Goal: Information Seeking & Learning: Check status

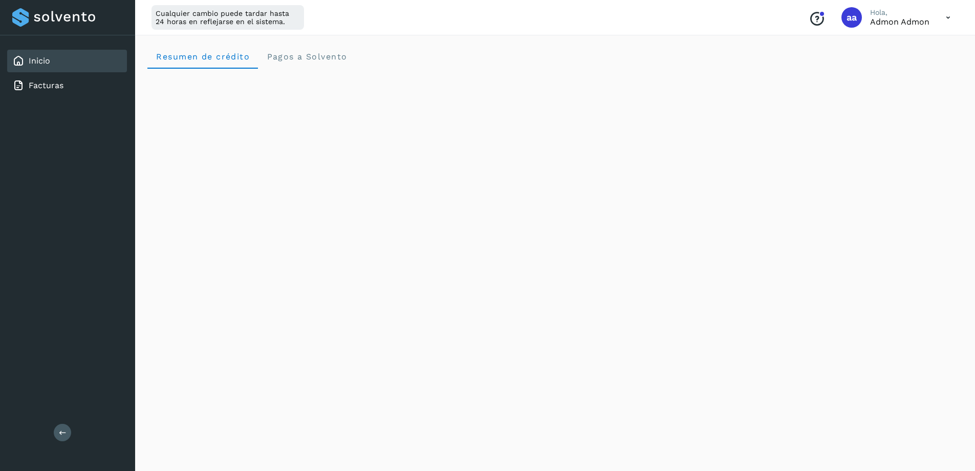
scroll to position [154, 0]
click at [949, 17] on icon at bounding box center [948, 17] width 21 height 21
click at [893, 70] on div "Cerrar sesión" at bounding box center [898, 65] width 122 height 19
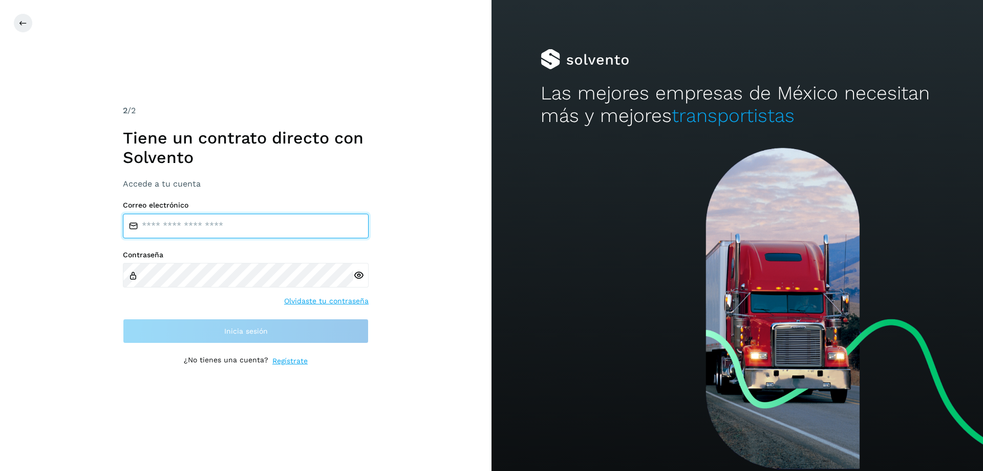
click at [153, 225] on input "email" at bounding box center [246, 226] width 246 height 25
type input "**********"
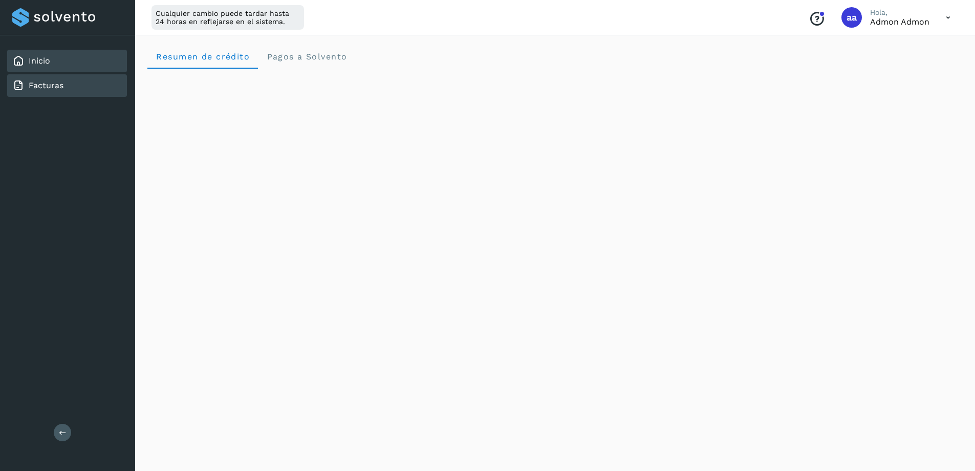
click at [46, 83] on link "Facturas" at bounding box center [46, 85] width 35 height 10
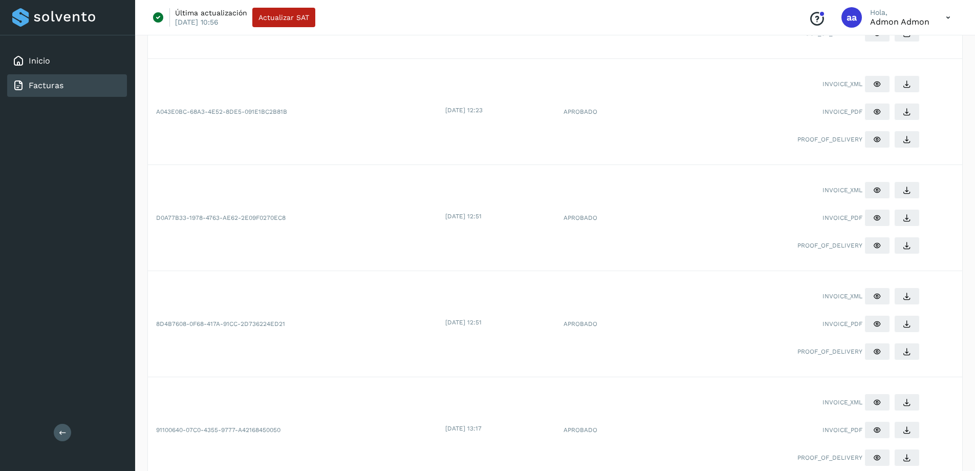
scroll to position [766, 0]
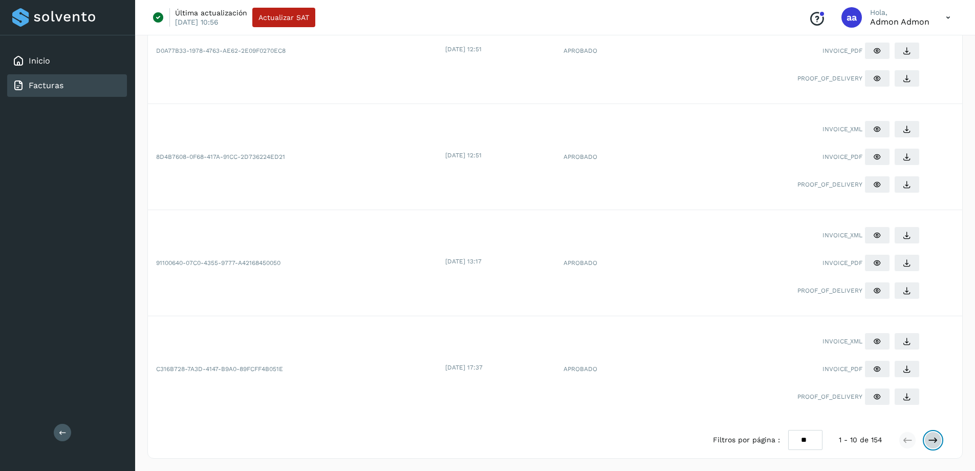
click at [933, 439] on icon at bounding box center [933, 440] width 10 height 10
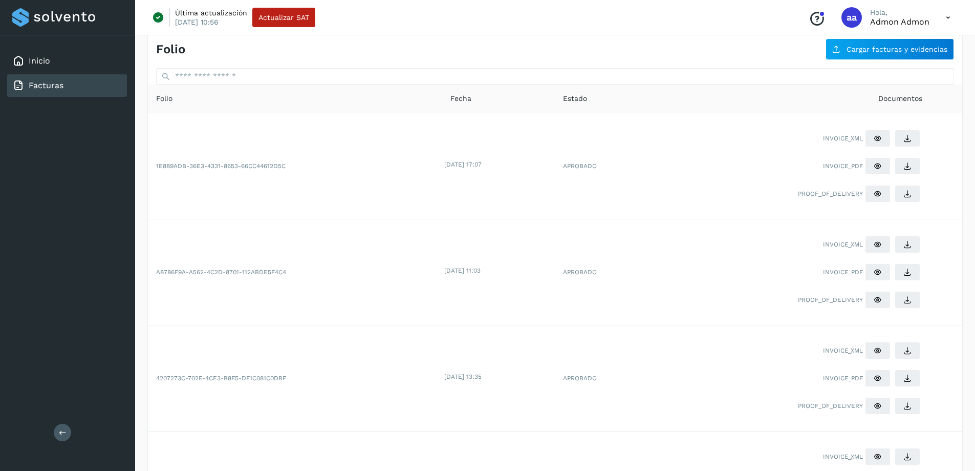
scroll to position [0, 0]
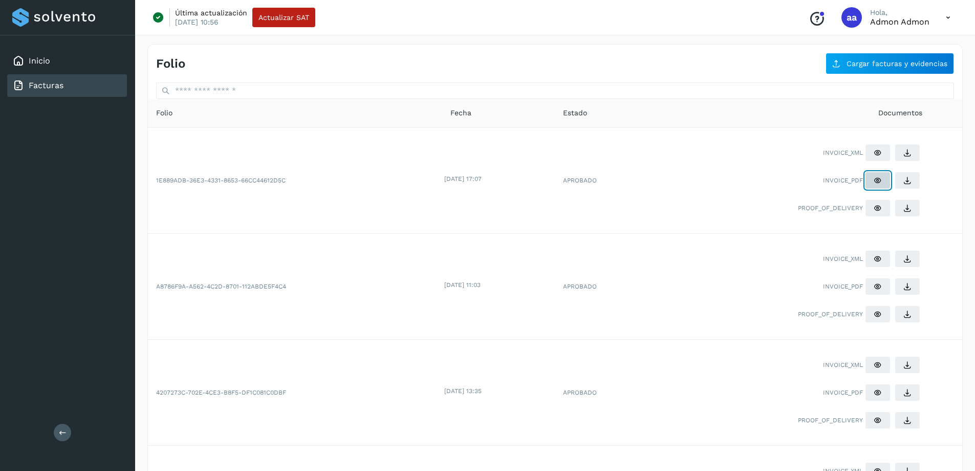
click at [876, 180] on icon at bounding box center [878, 180] width 8 height 8
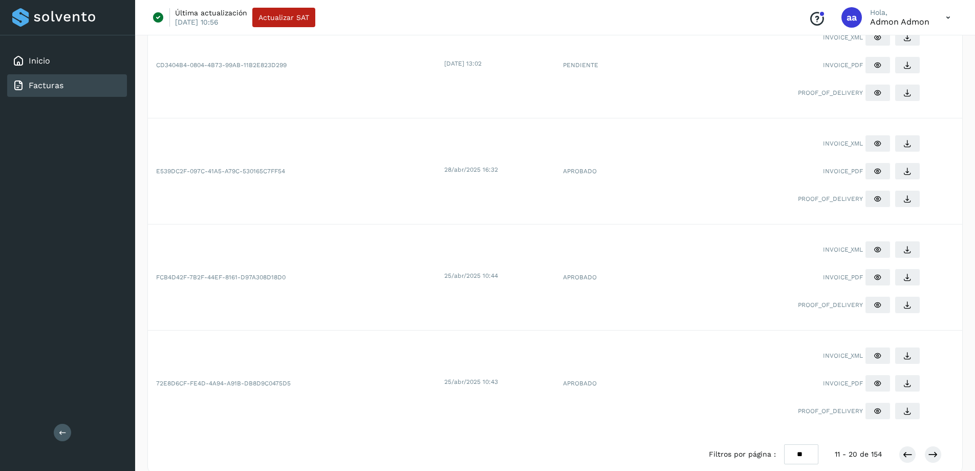
scroll to position [766, 0]
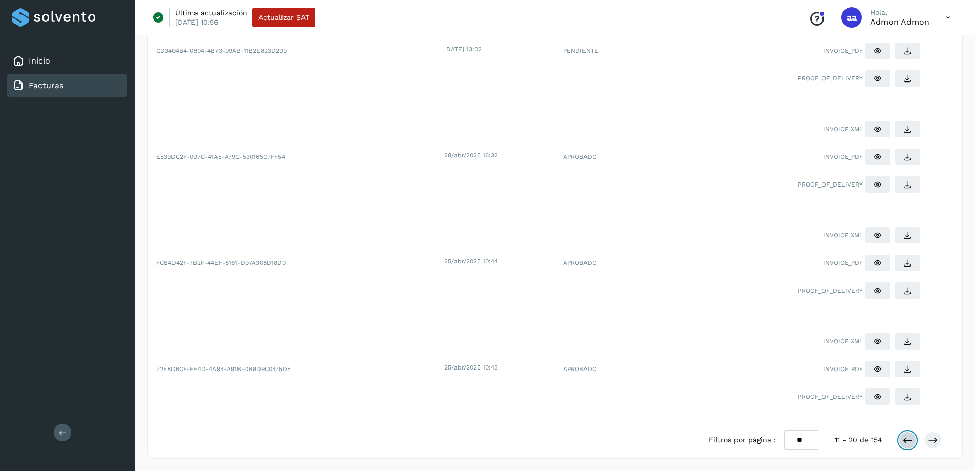
click at [908, 440] on icon at bounding box center [908, 440] width 10 height 10
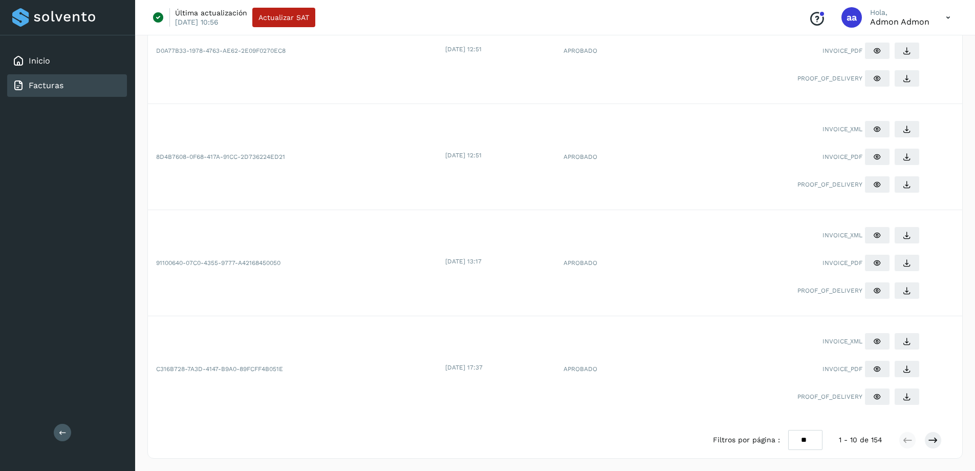
scroll to position [612, 0]
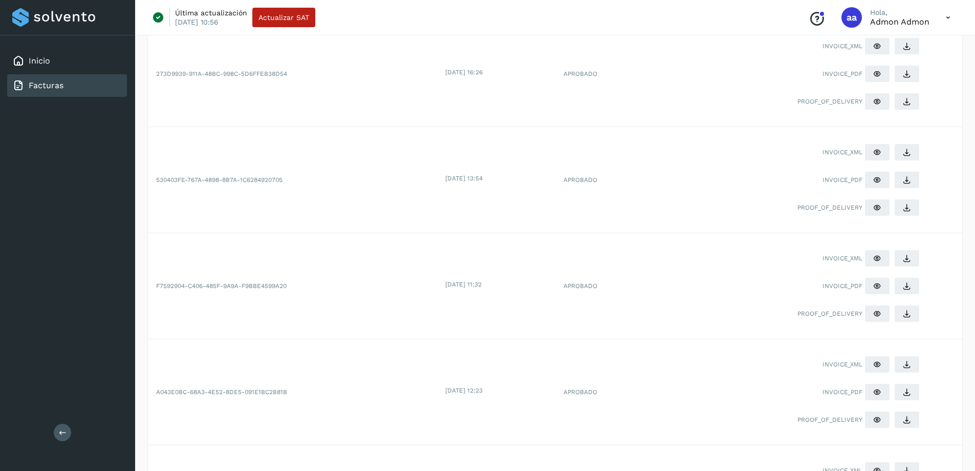
scroll to position [305, 0]
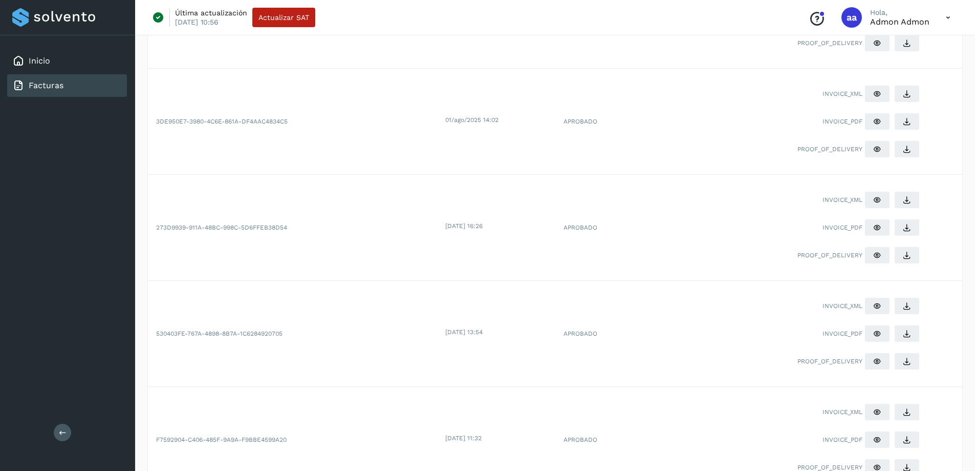
scroll to position [151, 0]
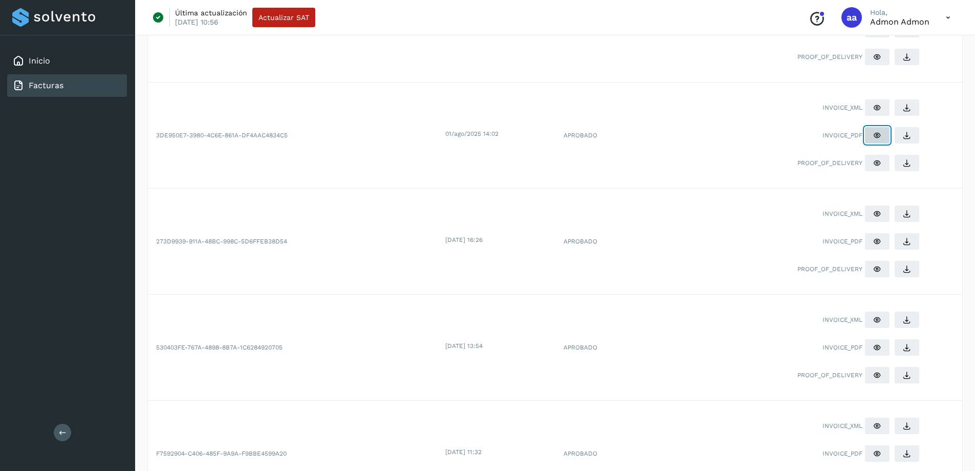
click at [880, 33] on icon at bounding box center [878, 29] width 8 height 8
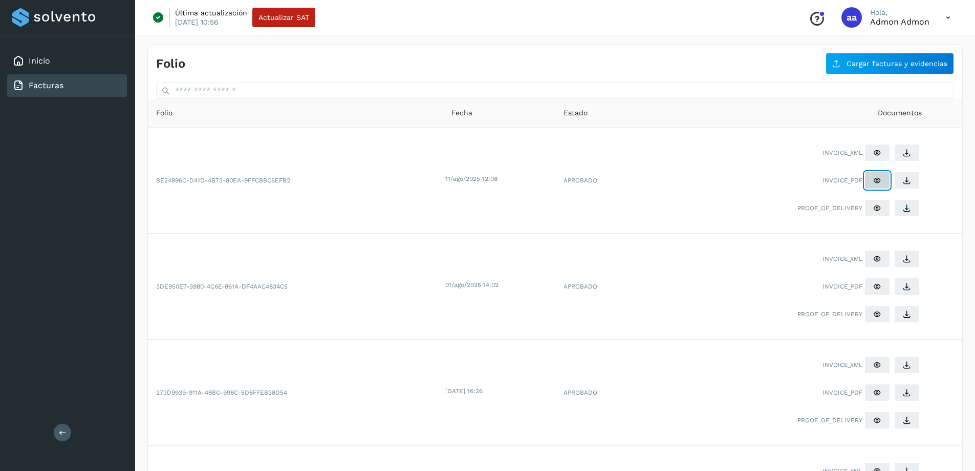
click at [877, 180] on icon at bounding box center [878, 180] width 8 height 8
click at [51, 65] on div "Inicio" at bounding box center [67, 61] width 120 height 23
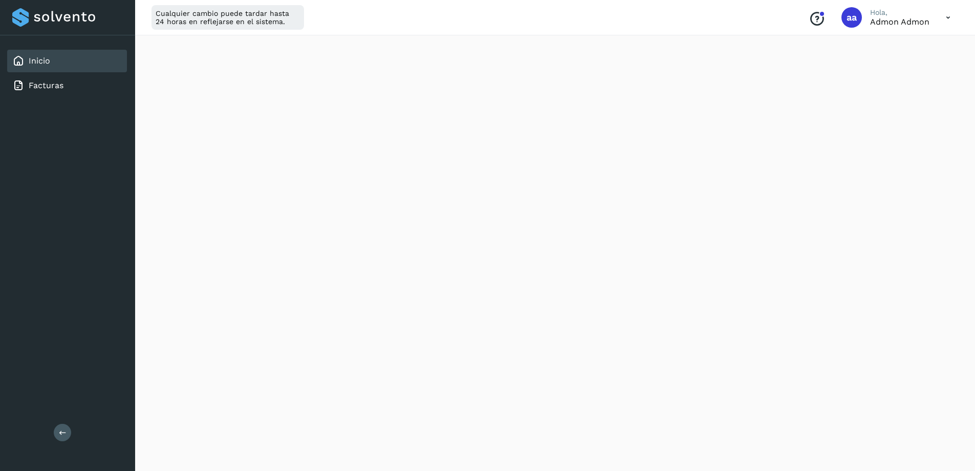
scroll to position [326, 0]
click at [948, 19] on icon at bounding box center [948, 17] width 21 height 21
click at [893, 67] on div "Cerrar sesión" at bounding box center [898, 65] width 122 height 19
